Goal: Transaction & Acquisition: Purchase product/service

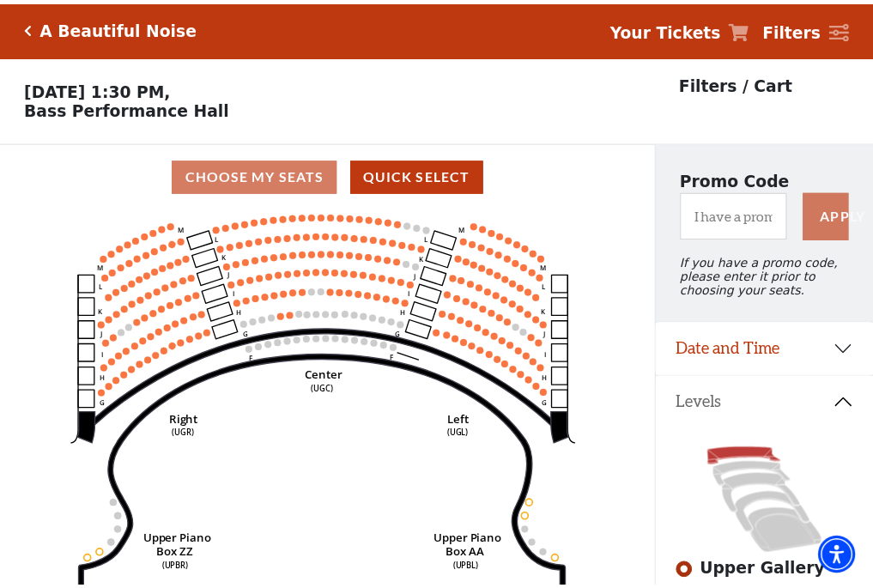
scroll to position [80, 0]
